Goal: Task Accomplishment & Management: Manage account settings

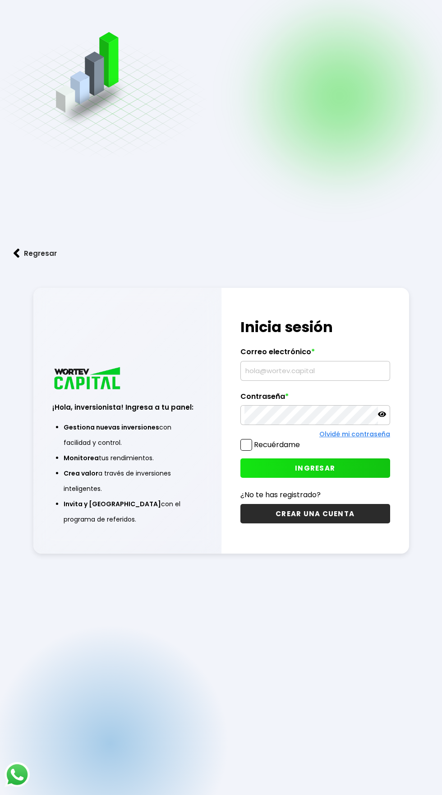
click at [341, 381] on input "text" at bounding box center [316, 371] width 142 height 19
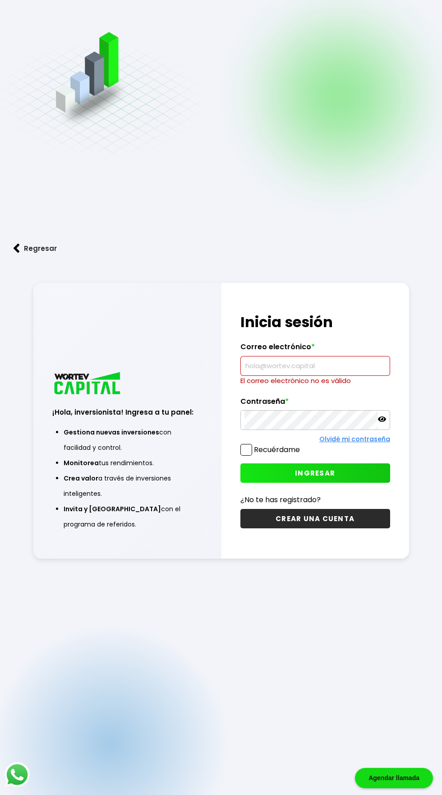
type input "barra51-akd@hotmail.com"
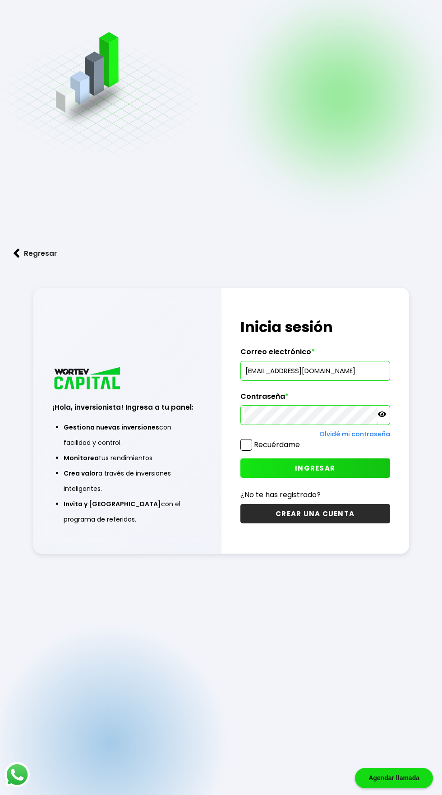
click at [346, 478] on button "INGRESAR" at bounding box center [316, 468] width 150 height 19
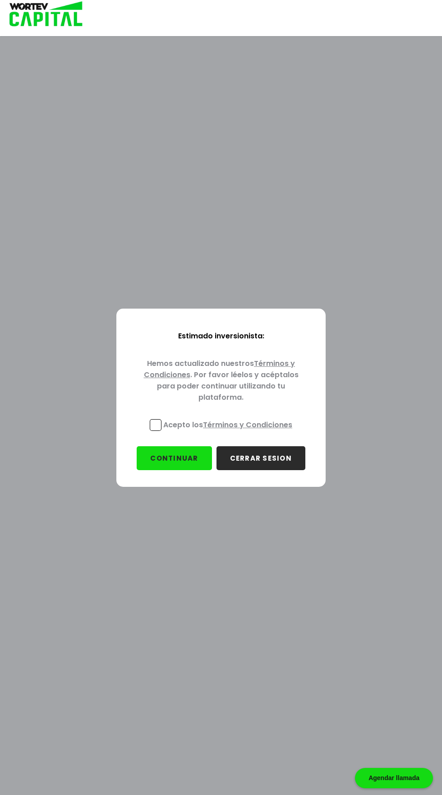
click at [177, 423] on p "Acepto los Términos y Condiciones" at bounding box center [227, 424] width 129 height 11
click at [230, 432] on input "Acepto los Términos y Condiciones" at bounding box center [230, 432] width 0 height 0
click at [185, 459] on button "CONTINUAR" at bounding box center [174, 458] width 75 height 24
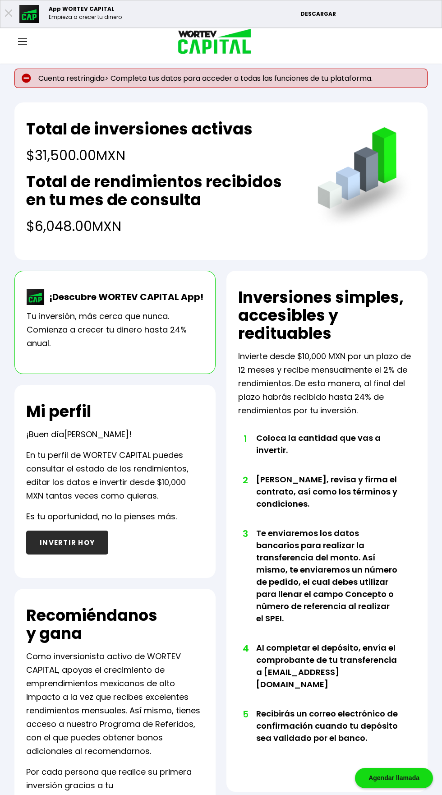
click at [23, 41] on img at bounding box center [22, 41] width 9 height 6
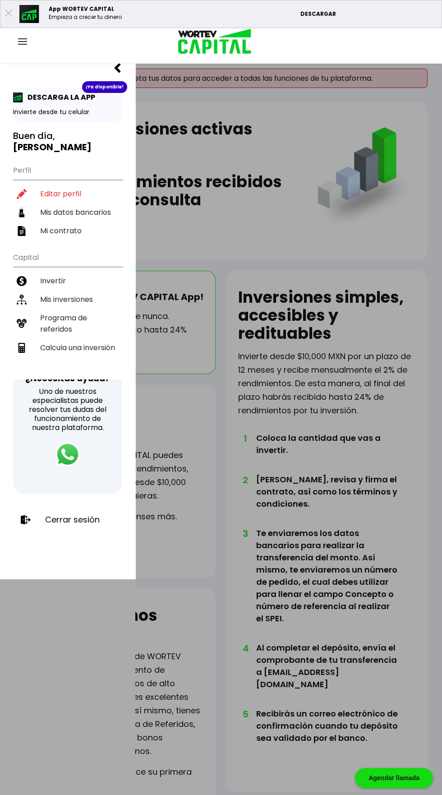
click at [63, 190] on li "Editar perfil" at bounding box center [68, 194] width 110 height 19
select select "Hombre"
select select "Licenciatura"
select select "JA"
select select "BBVA Bancomer"
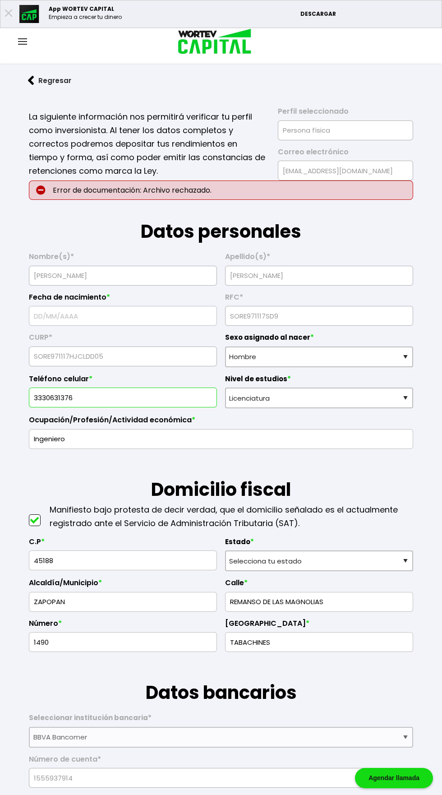
type input "17/11/1997"
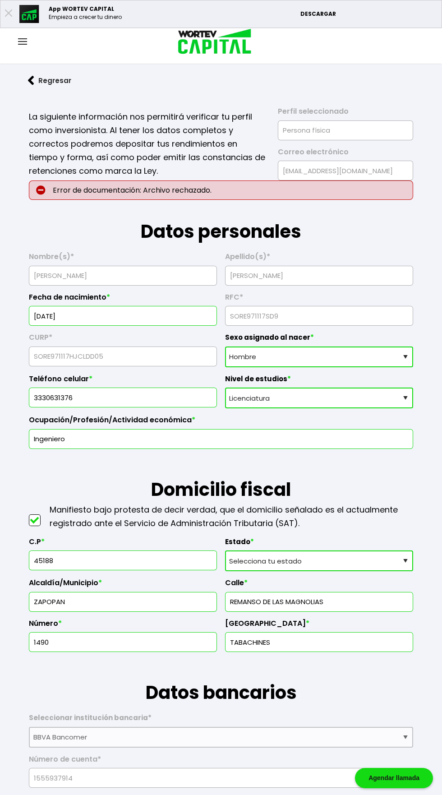
click at [339, 445] on input "Ingeniero" at bounding box center [221, 439] width 376 height 19
click at [23, 41] on img at bounding box center [22, 41] width 9 height 6
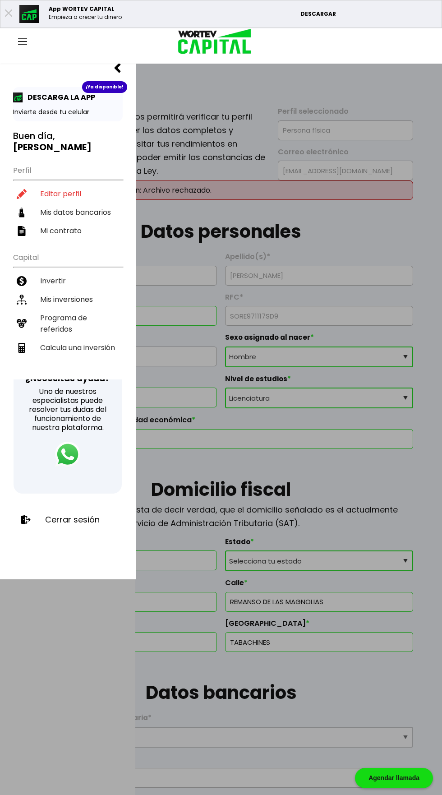
click at [75, 290] on li "Mis inversiones" at bounding box center [68, 299] width 110 height 19
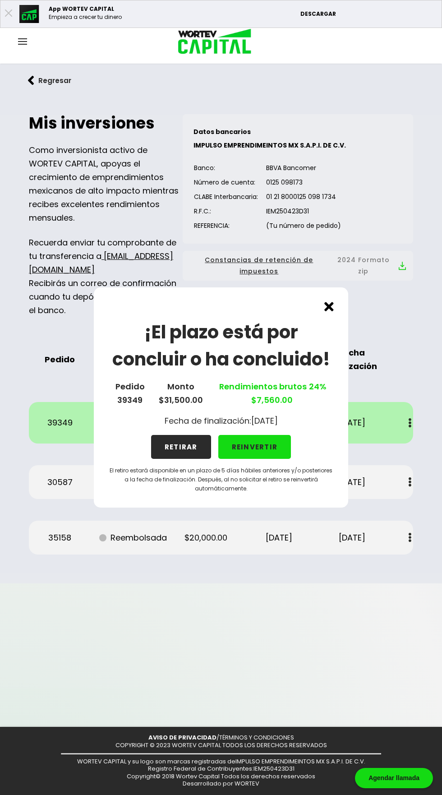
click at [173, 448] on button "RETIRAR" at bounding box center [181, 447] width 60 height 24
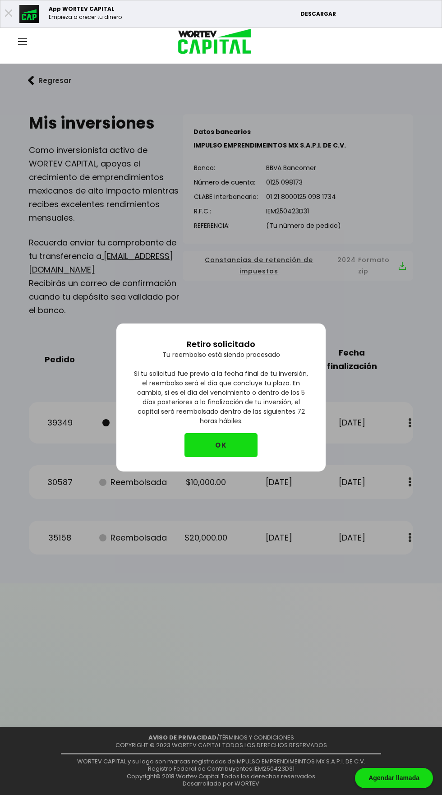
click at [229, 447] on button "OK" at bounding box center [221, 445] width 73 height 24
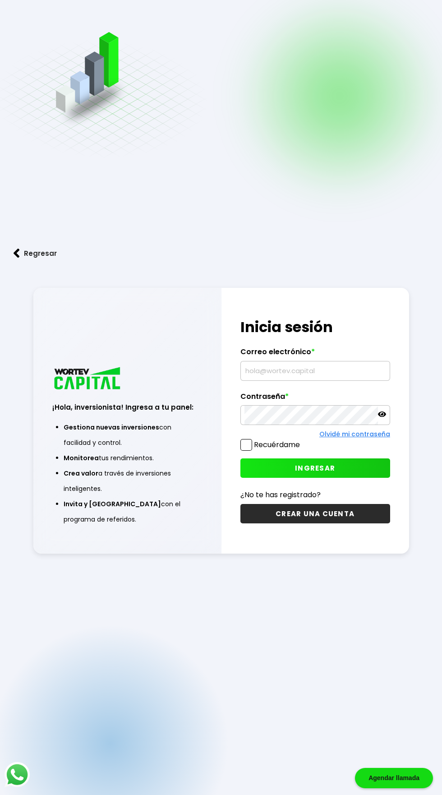
click at [89, 74] on img at bounding box center [116, 94] width 243 height 143
click at [76, 393] on img at bounding box center [87, 379] width 71 height 27
